Goal: Task Accomplishment & Management: Complete application form

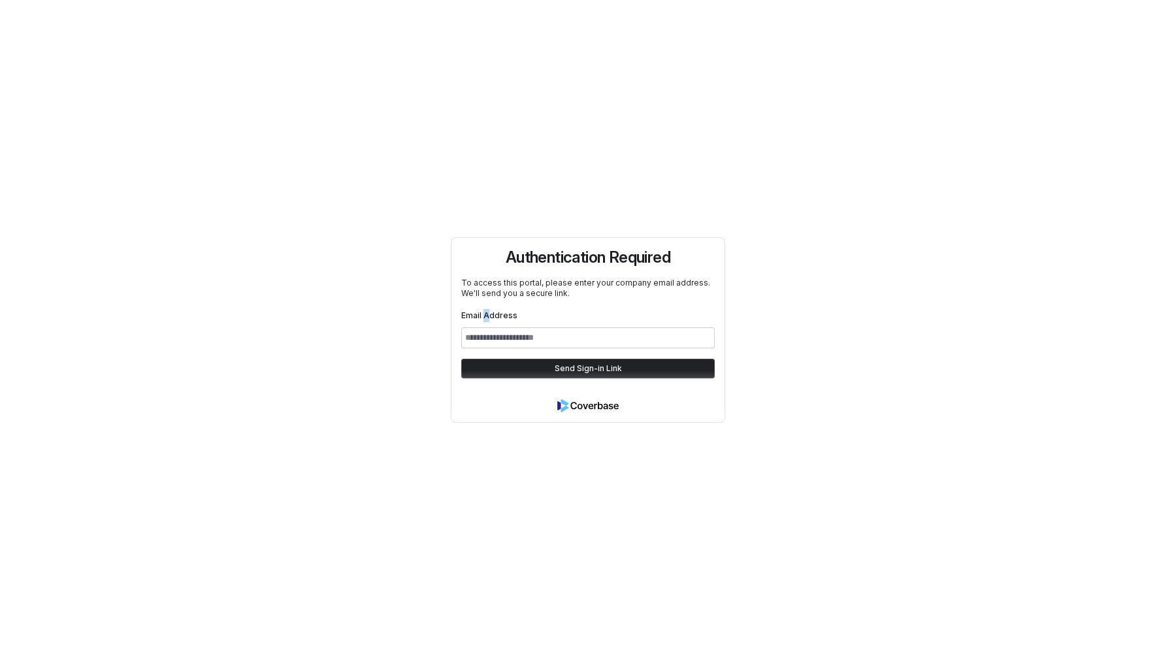
click at [491, 319] on label "Email Address" at bounding box center [489, 315] width 56 height 10
click at [489, 328] on input "Email Address" at bounding box center [587, 337] width 253 height 21
click at [485, 334] on input "Email Address" at bounding box center [587, 337] width 253 height 21
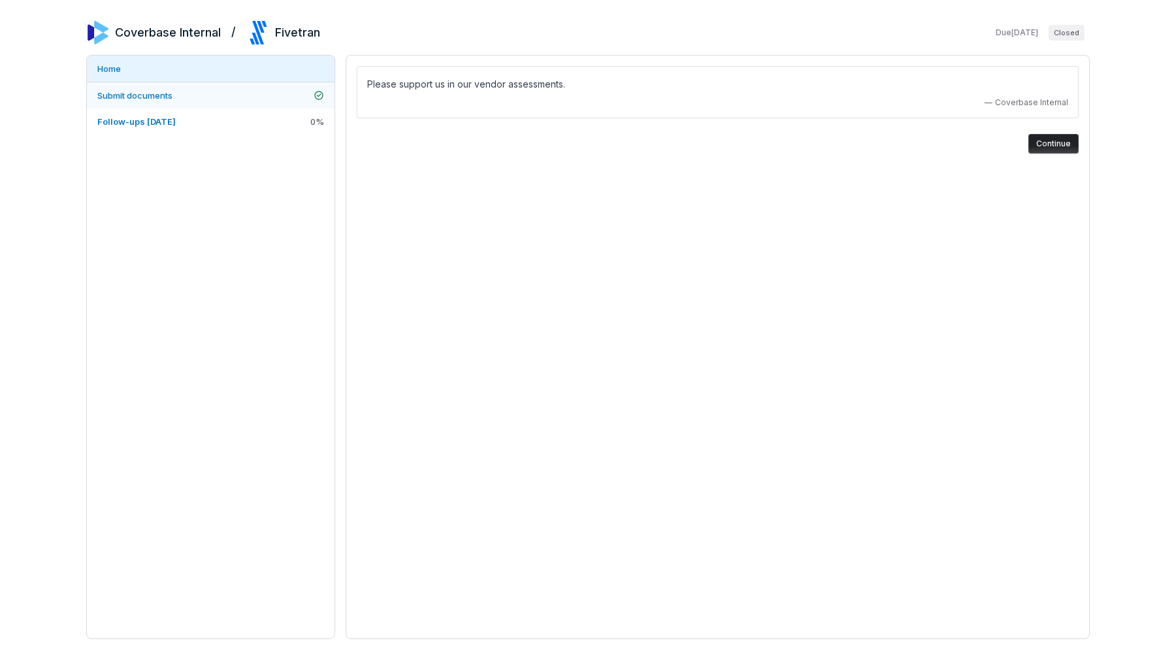
click at [261, 91] on link "Submit documents" at bounding box center [211, 95] width 248 height 26
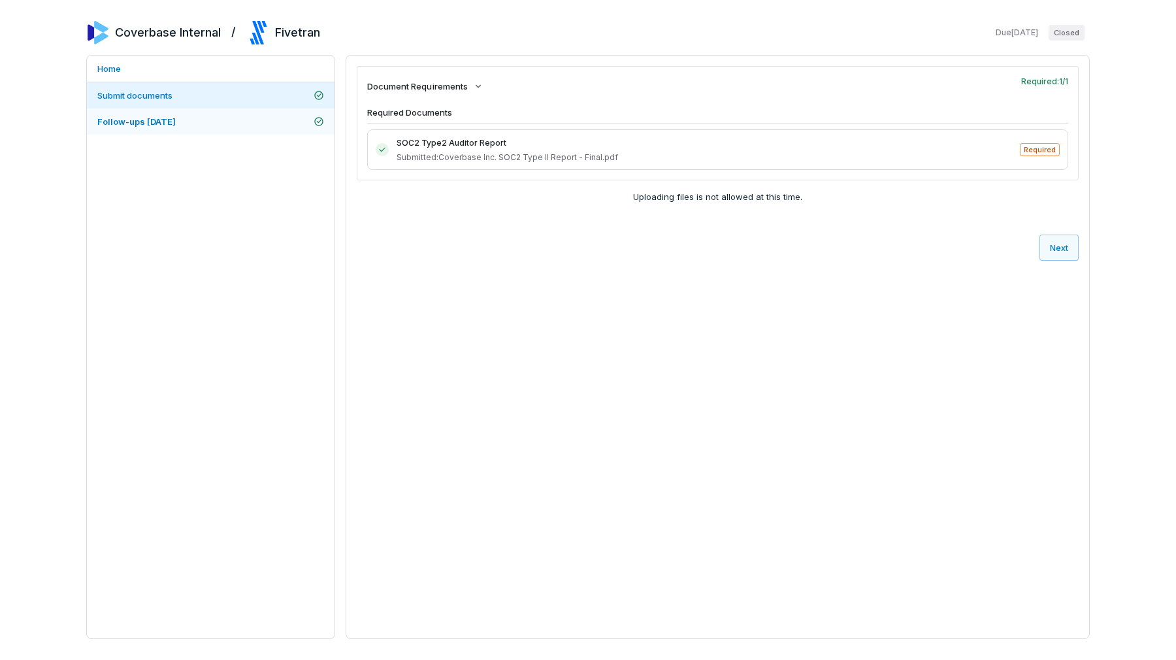
click at [245, 118] on link "Follow-ups [DATE]" at bounding box center [211, 121] width 248 height 26
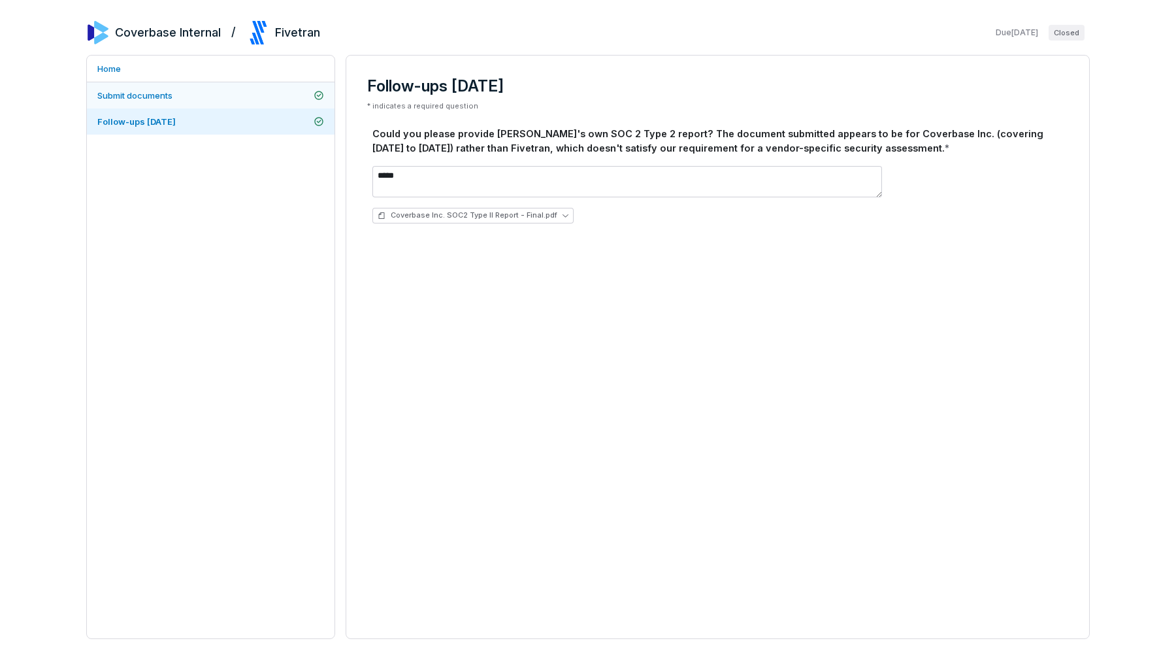
click at [242, 96] on link "Submit documents" at bounding box center [211, 95] width 248 height 26
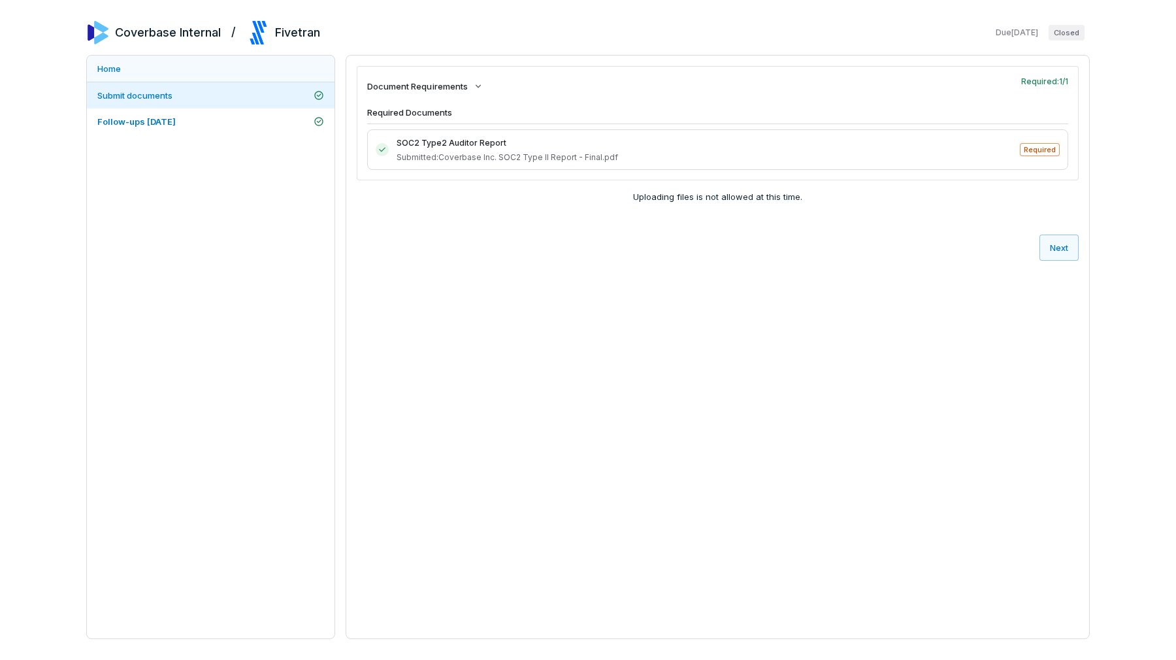
click at [240, 80] on link "Home" at bounding box center [211, 69] width 248 height 26
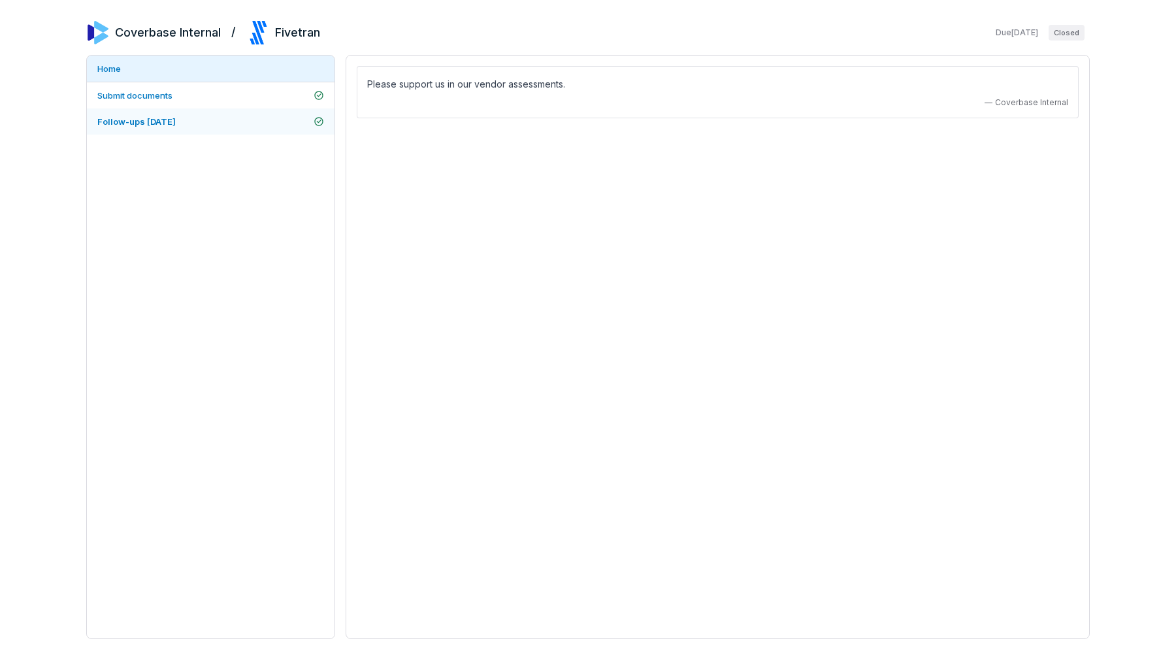
click at [250, 109] on link "Follow-ups 2025-09-23" at bounding box center [211, 121] width 248 height 26
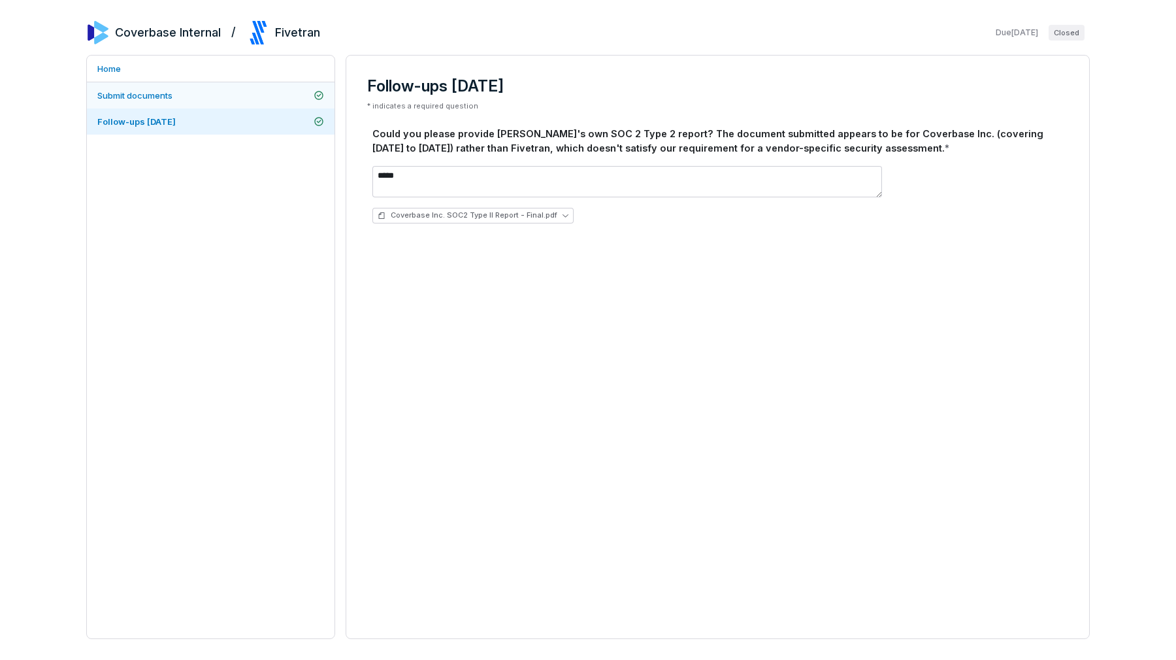
click at [247, 101] on link "Submit documents" at bounding box center [211, 95] width 248 height 26
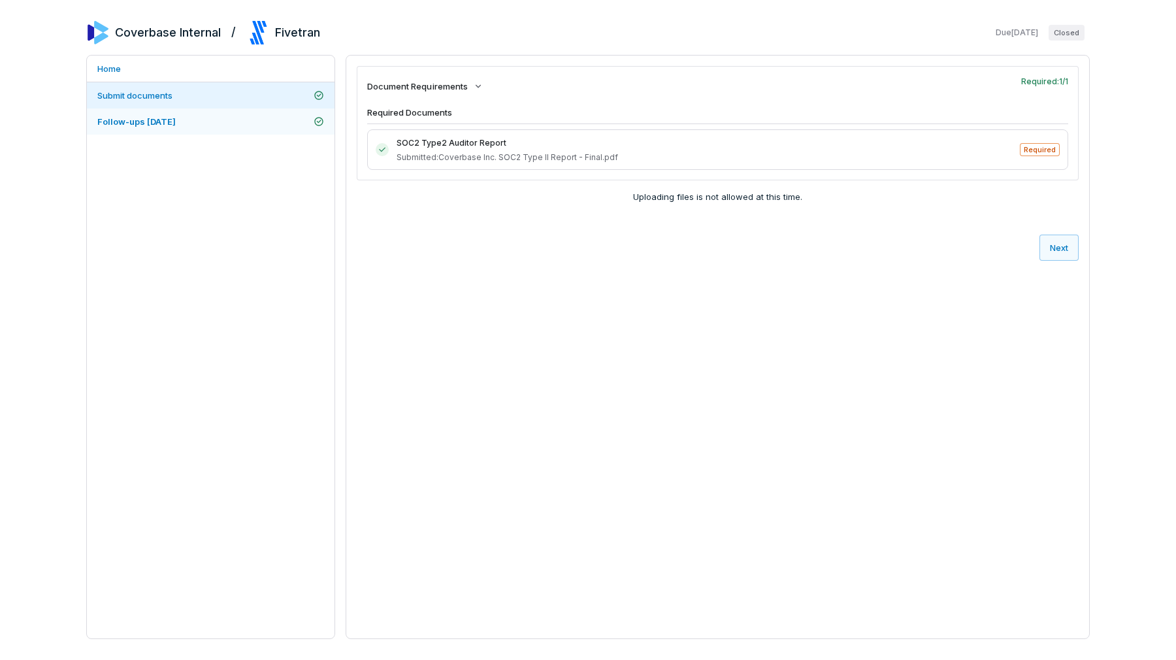
click at [233, 127] on link "Follow-ups 2025-09-23" at bounding box center [211, 121] width 248 height 26
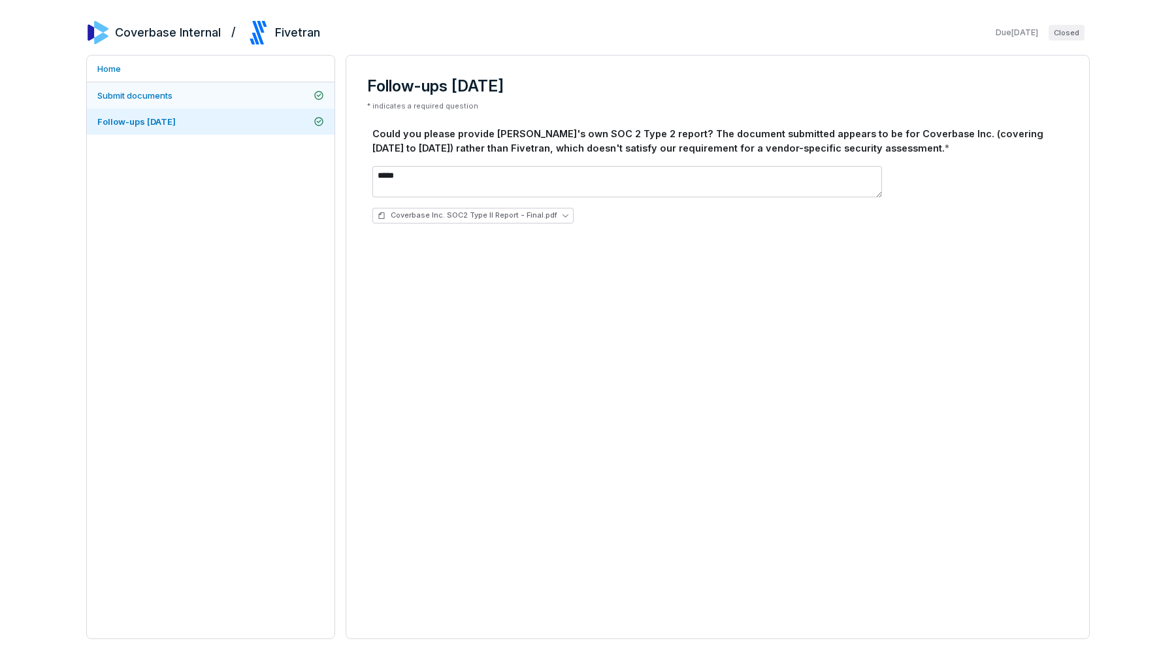
click at [218, 98] on link "Submit documents" at bounding box center [211, 95] width 248 height 26
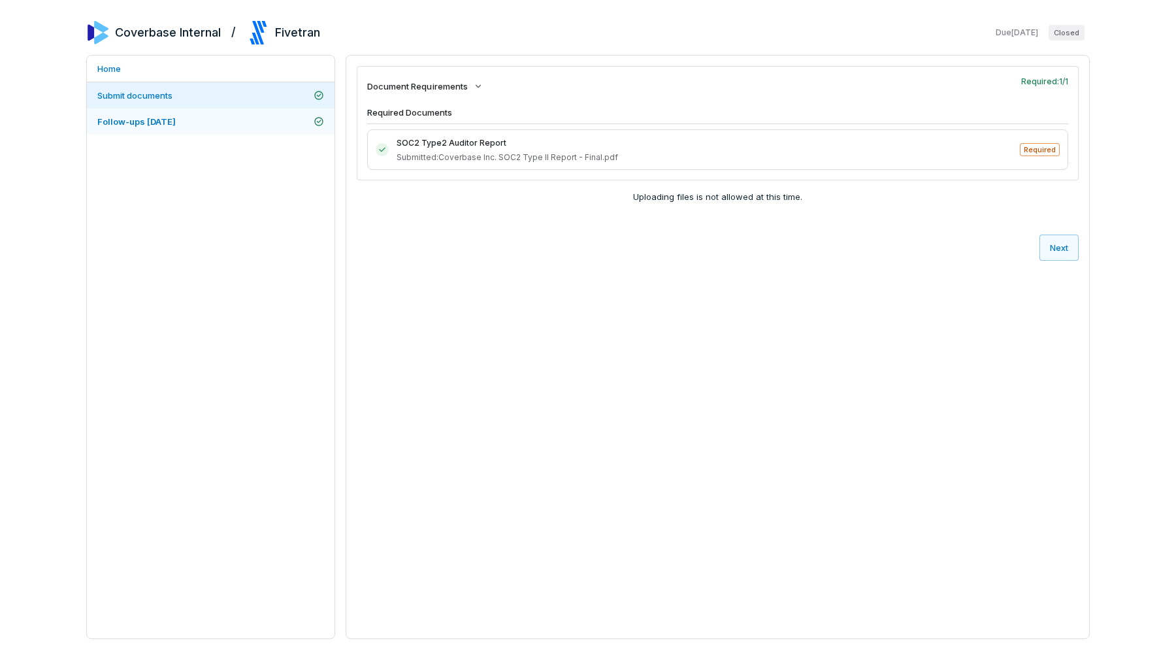
click at [211, 112] on link "Follow-ups 2025-09-23" at bounding box center [211, 121] width 248 height 26
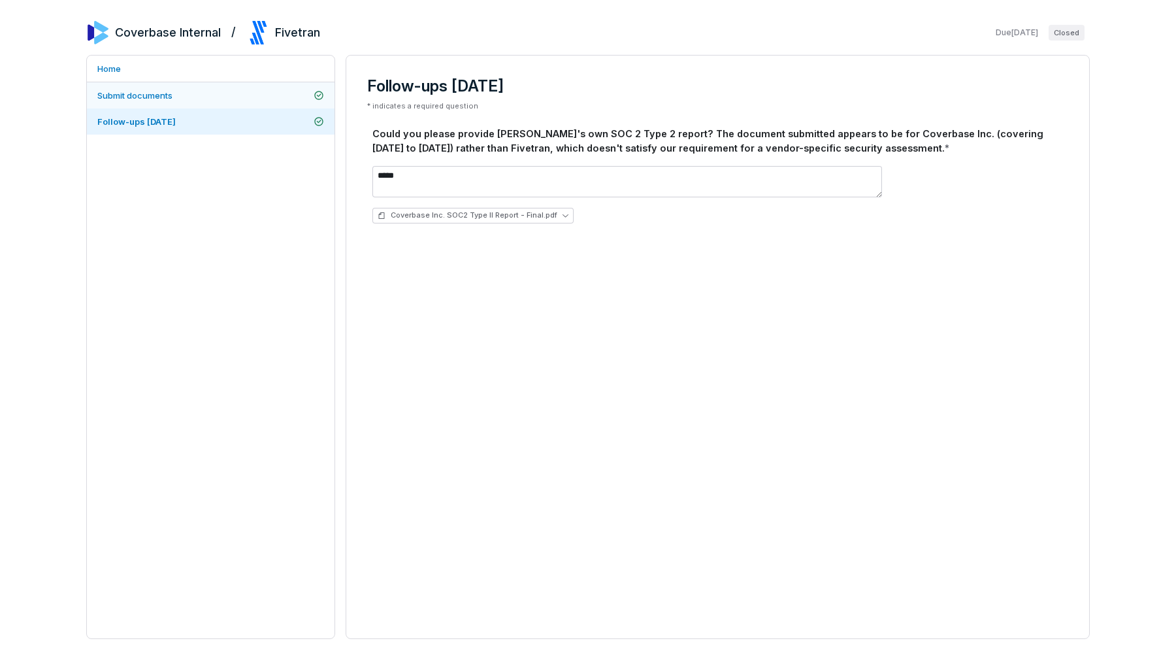
click at [208, 91] on link "Submit documents" at bounding box center [211, 95] width 248 height 26
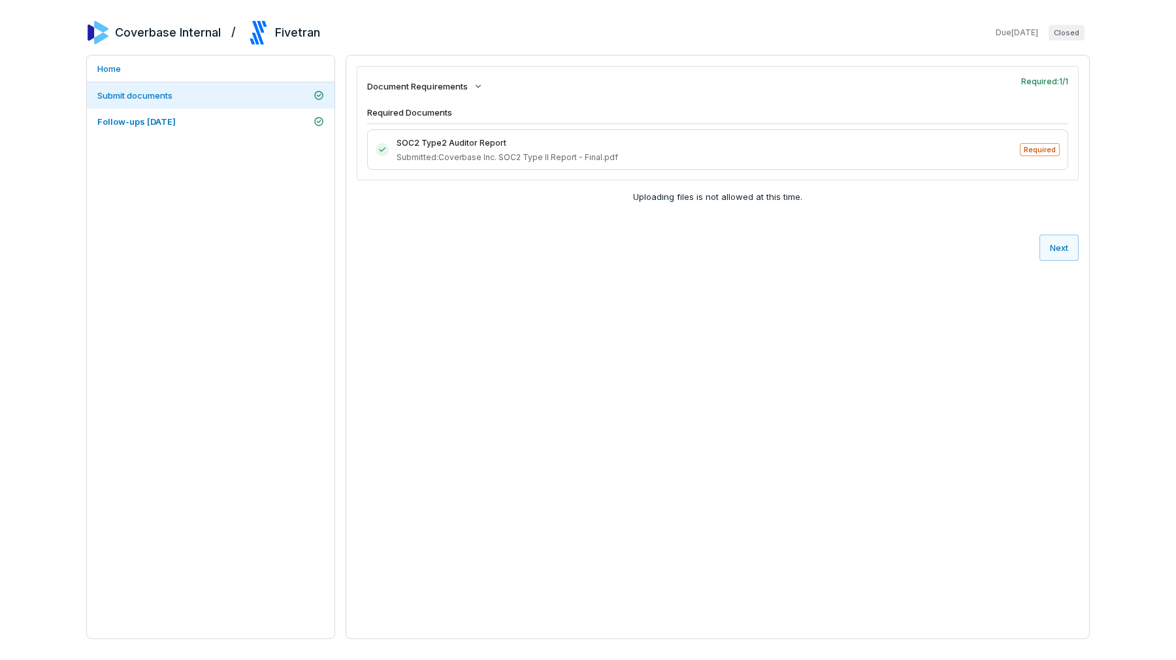
click at [489, 66] on div "Document Requirements Required: 1 / 1" at bounding box center [718, 86] width 722 height 41
click at [466, 79] on button "Document Requirements" at bounding box center [425, 86] width 124 height 27
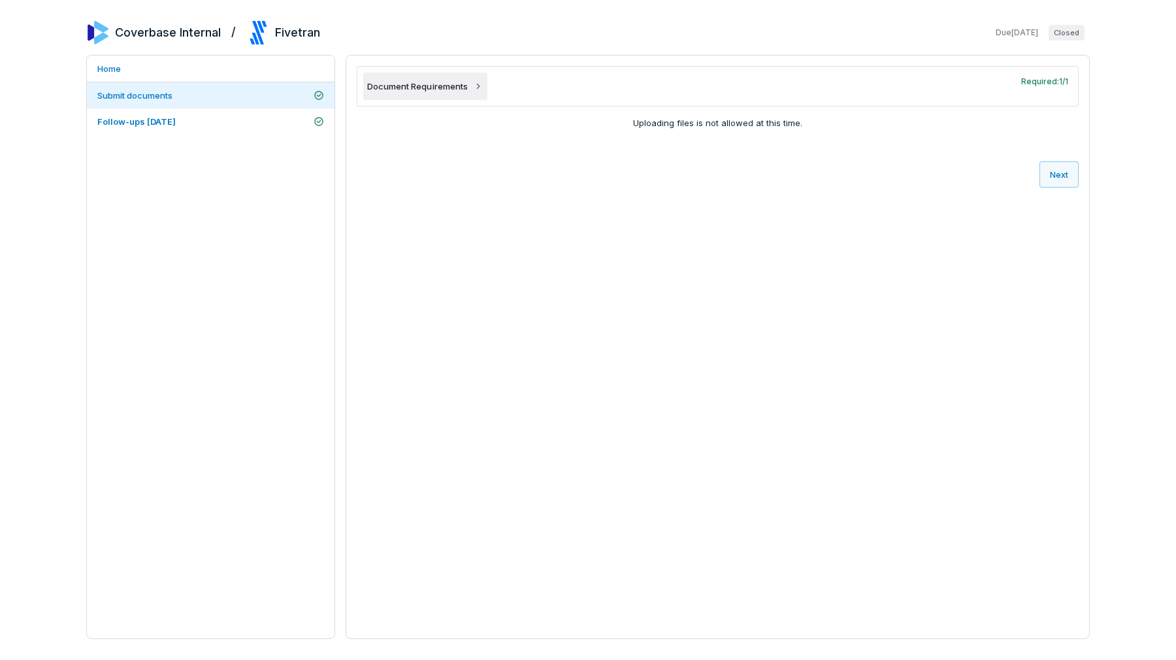
click at [466, 79] on button "Document Requirements" at bounding box center [425, 86] width 124 height 27
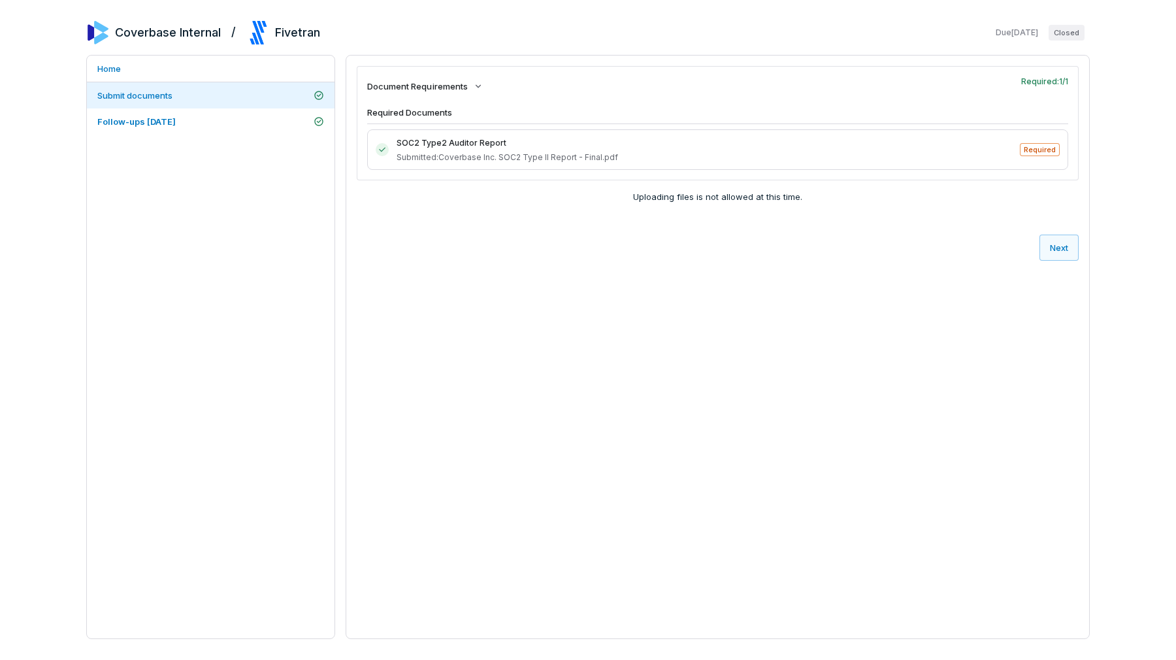
click at [609, 183] on div "Document Requirements Required: 1 / 1 Required Documents SOC2 Type2 Auditor Rep…" at bounding box center [718, 134] width 722 height 137
